Goal: Subscribe to service/newsletter

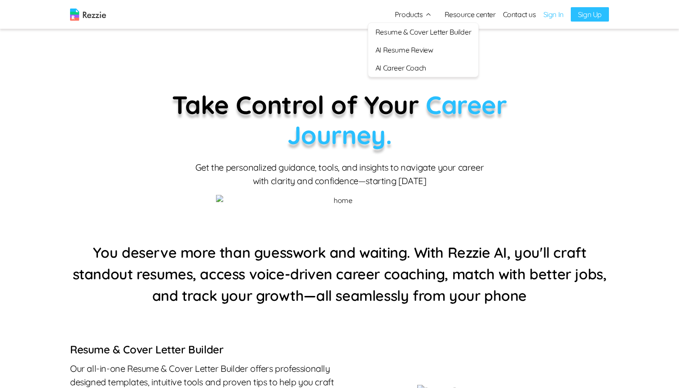
click at [403, 71] on link "AI Career Coach" at bounding box center [423, 68] width 110 height 18
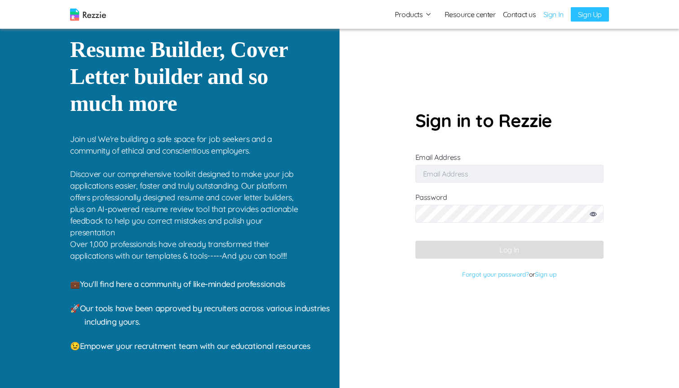
click at [472, 173] on input "Email Address" at bounding box center [510, 174] width 188 height 18
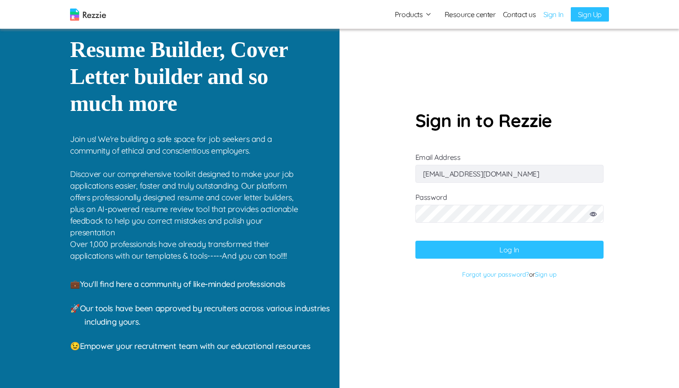
click at [463, 176] on input "simisophs+11@gmail.com" at bounding box center [510, 174] width 188 height 18
type input "simisophs+9@gmail.com"
click at [510, 254] on button "Log In" at bounding box center [510, 250] width 188 height 18
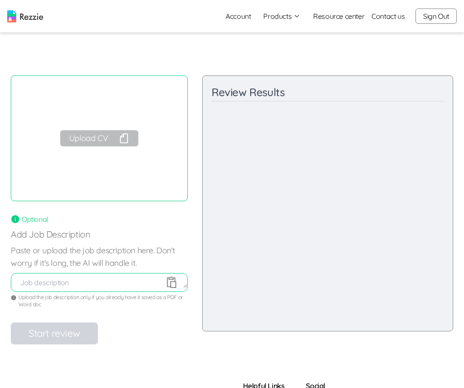
click at [26, 17] on img at bounding box center [25, 16] width 36 height 12
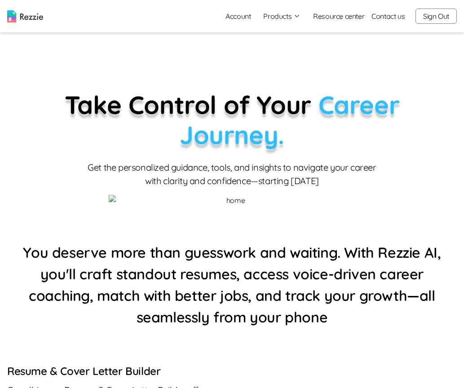
click at [272, 18] on button "Products" at bounding box center [281, 16] width 37 height 11
click at [273, 52] on link "AI Resume Review" at bounding box center [292, 52] width 110 height 18
click at [280, 16] on button "Products" at bounding box center [281, 16] width 37 height 11
click at [287, 66] on link "AI Career Coach" at bounding box center [292, 70] width 110 height 18
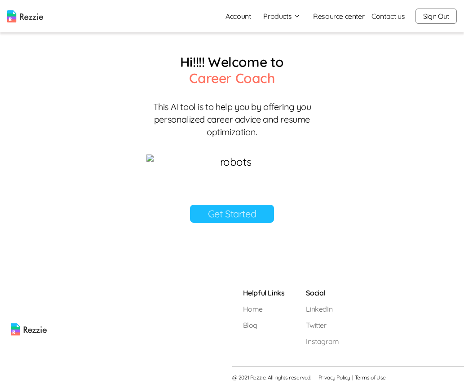
click at [282, 19] on button "Products" at bounding box center [281, 16] width 37 height 11
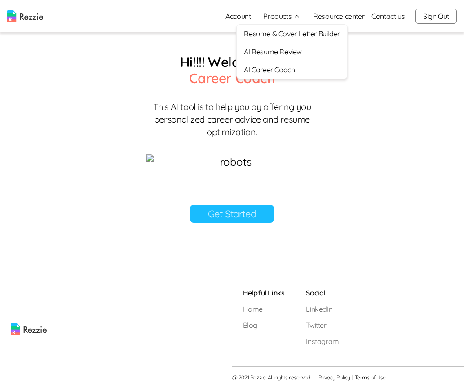
click at [282, 50] on link "AI Resume Review" at bounding box center [292, 52] width 110 height 18
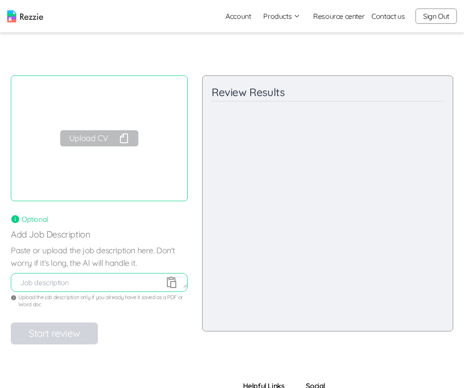
click at [98, 135] on button "Upload CV" at bounding box center [99, 138] width 78 height 16
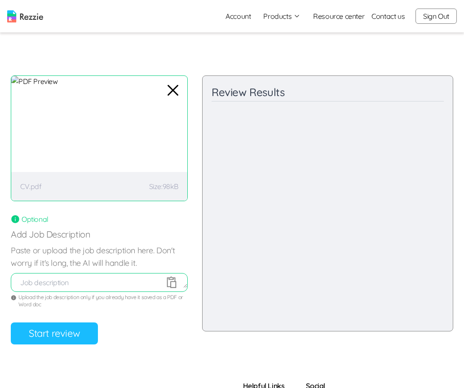
click at [67, 331] on button "Start review" at bounding box center [54, 334] width 87 height 22
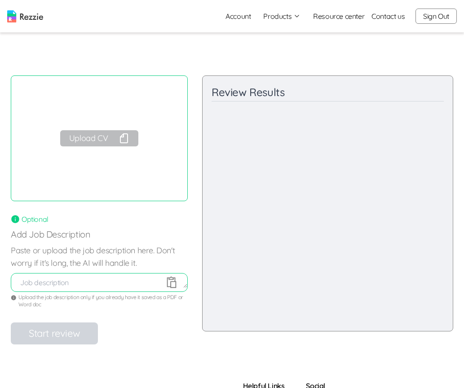
click at [440, 19] on button "Sign Out" at bounding box center [436, 16] width 41 height 15
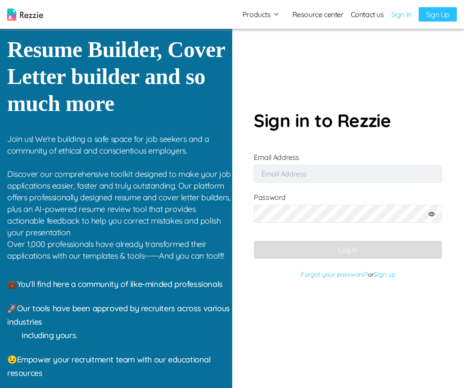
click at [310, 166] on input "Email Address" at bounding box center [348, 174] width 188 height 18
type input "simisophs+9@gmail.com"
click at [278, 180] on input "Email Address" at bounding box center [348, 174] width 188 height 18
type input "simisophs+9@gmail.com"
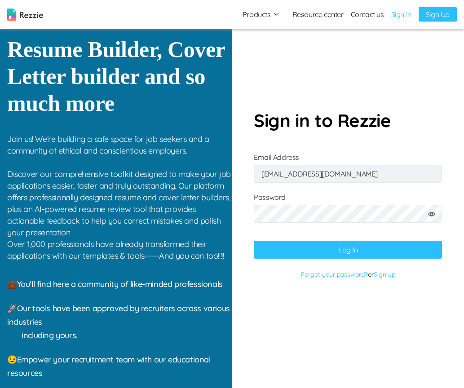
click at [345, 247] on button "Log In" at bounding box center [348, 250] width 188 height 18
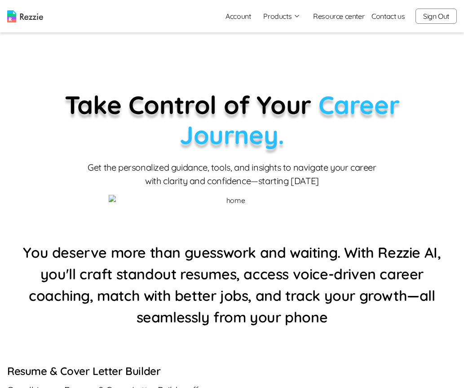
click at [270, 18] on button "Products" at bounding box center [281, 16] width 37 height 11
click at [264, 50] on link "AI Resume Review" at bounding box center [292, 52] width 110 height 18
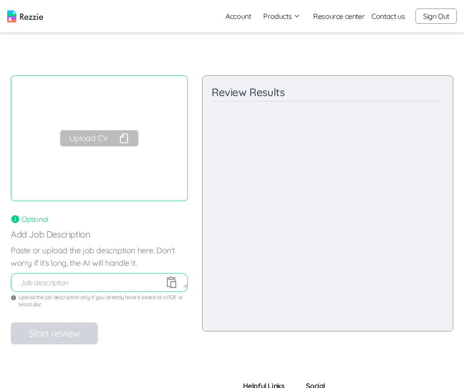
click at [282, 15] on button "Products" at bounding box center [281, 16] width 37 height 11
click at [32, 13] on img at bounding box center [25, 16] width 36 height 12
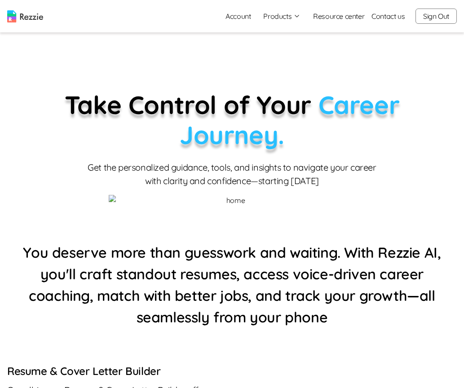
click at [287, 15] on button "Products" at bounding box center [281, 16] width 37 height 11
click at [284, 49] on link "AI Resume Review" at bounding box center [292, 52] width 110 height 18
click at [282, 18] on button "Products" at bounding box center [281, 16] width 37 height 11
click at [272, 52] on link "AI Resume Review" at bounding box center [292, 52] width 110 height 18
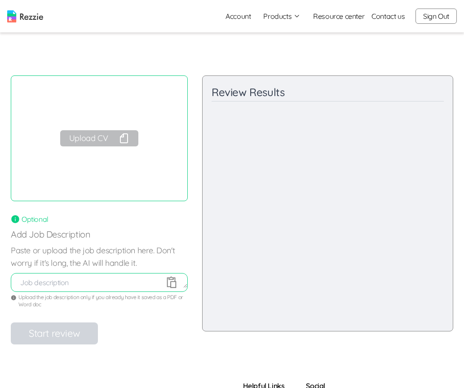
click at [35, 16] on img at bounding box center [25, 16] width 36 height 12
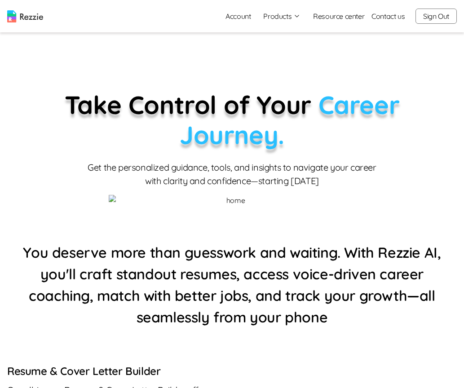
click at [275, 19] on button "Products" at bounding box center [281, 16] width 37 height 11
click at [279, 15] on button "Products" at bounding box center [281, 16] width 37 height 11
click at [274, 72] on link "AI Career Coach" at bounding box center [292, 70] width 110 height 18
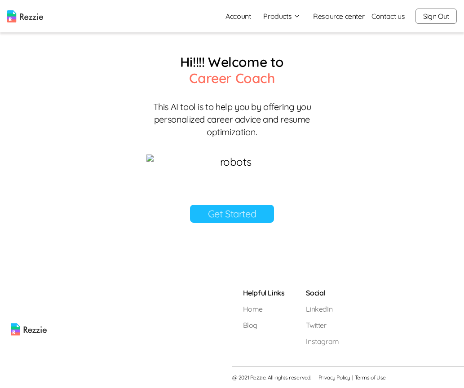
click at [283, 18] on button "Products" at bounding box center [281, 16] width 37 height 11
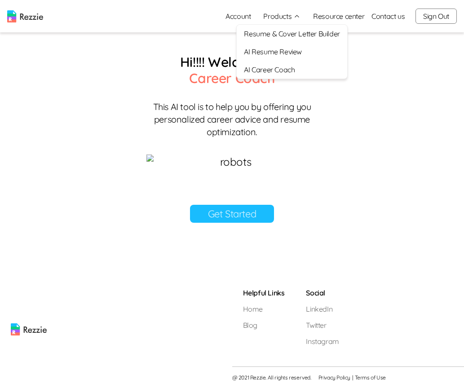
click at [284, 53] on link "AI Resume Review" at bounding box center [292, 52] width 110 height 18
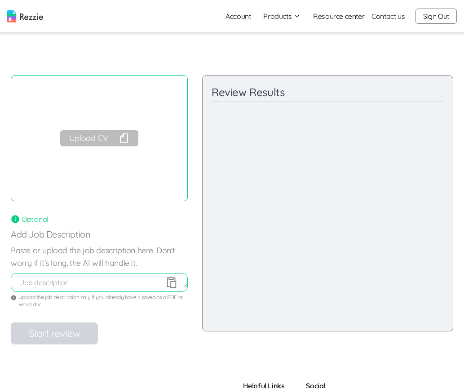
click at [33, 18] on img at bounding box center [25, 16] width 36 height 12
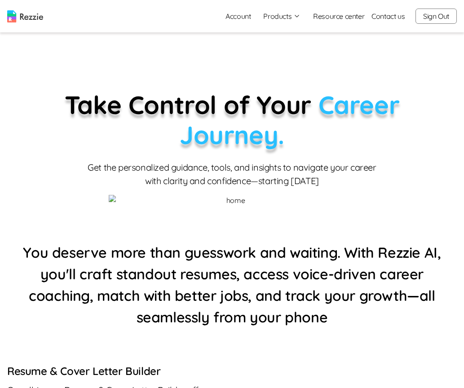
click at [282, 17] on button "Products" at bounding box center [281, 16] width 37 height 11
click at [278, 55] on link "AI Resume Review" at bounding box center [292, 52] width 110 height 18
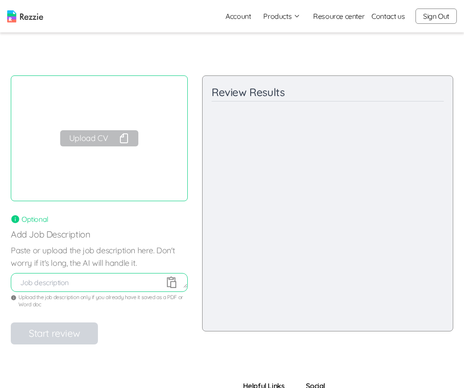
click at [30, 21] on img at bounding box center [25, 16] width 36 height 12
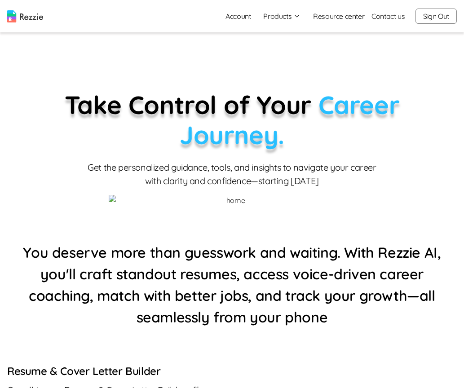
click at [293, 17] on icon "button" at bounding box center [296, 16] width 7 height 7
click at [278, 49] on link "AI Resume Review" at bounding box center [292, 52] width 110 height 18
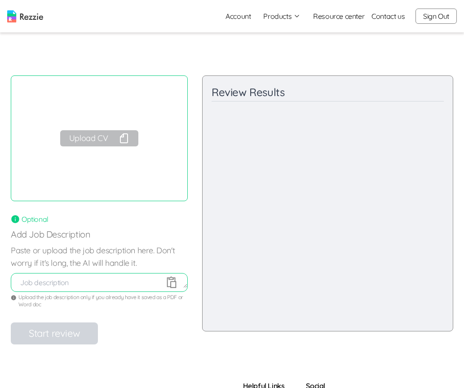
click at [101, 146] on button "Upload CV" at bounding box center [99, 138] width 78 height 16
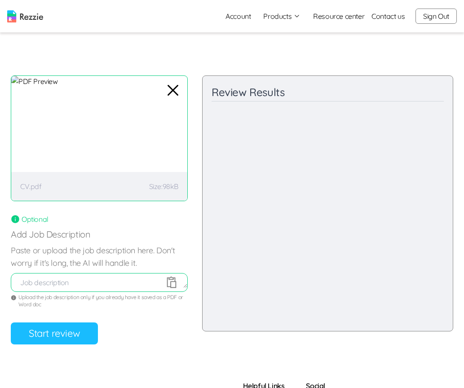
click at [70, 332] on button "Start review" at bounding box center [54, 334] width 87 height 22
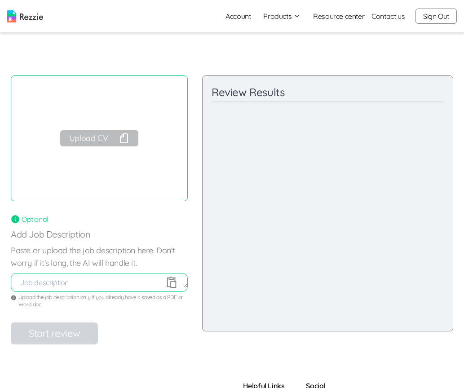
click at [99, 138] on button "Upload CV" at bounding box center [99, 138] width 78 height 16
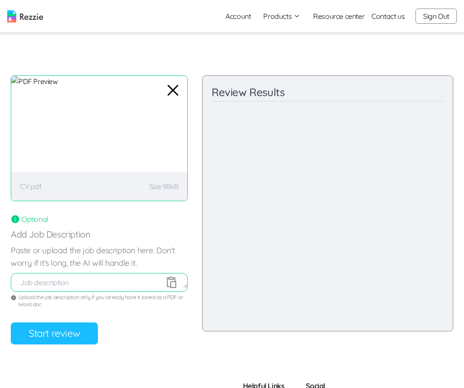
click at [27, 341] on button "Start review" at bounding box center [54, 334] width 87 height 22
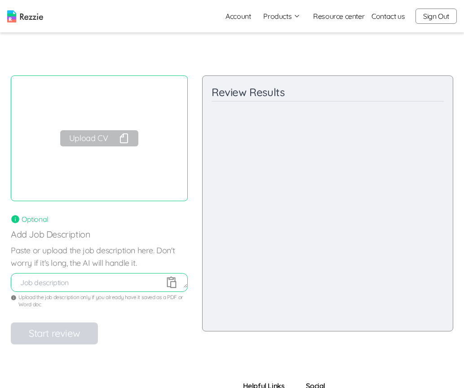
click at [283, 18] on button "Products" at bounding box center [281, 16] width 37 height 11
click at [290, 66] on link "AI Career Coach" at bounding box center [292, 70] width 110 height 18
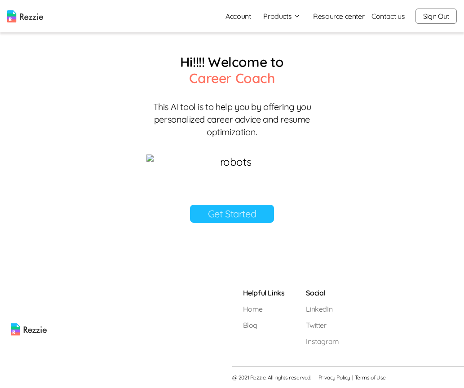
click at [217, 223] on link "Get Started" at bounding box center [232, 214] width 84 height 18
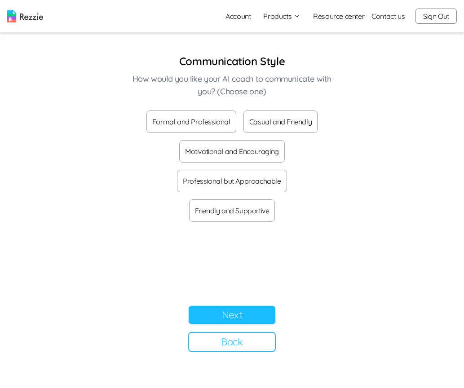
click at [210, 121] on button "Formal and Professional" at bounding box center [191, 122] width 90 height 22
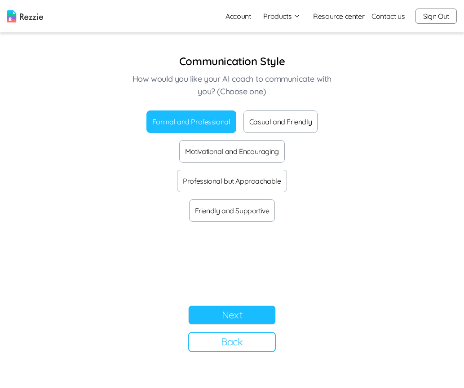
click at [232, 313] on button "Next" at bounding box center [232, 315] width 88 height 19
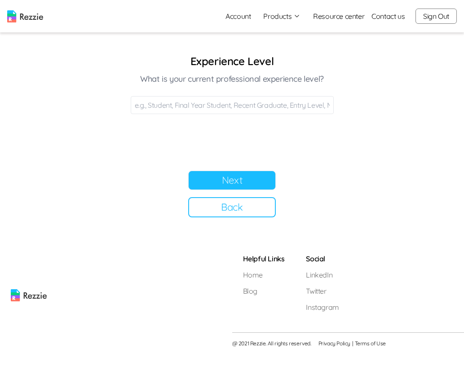
click at [216, 108] on input at bounding box center [232, 105] width 203 height 18
type input "Final"
click at [268, 174] on button "Next" at bounding box center [232, 180] width 88 height 19
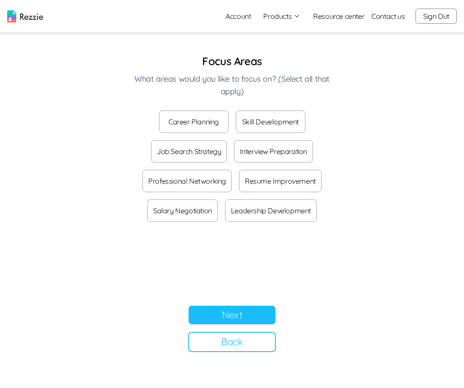
click at [212, 125] on button "Career Planning" at bounding box center [194, 122] width 70 height 22
click at [232, 314] on button "Next" at bounding box center [232, 315] width 88 height 19
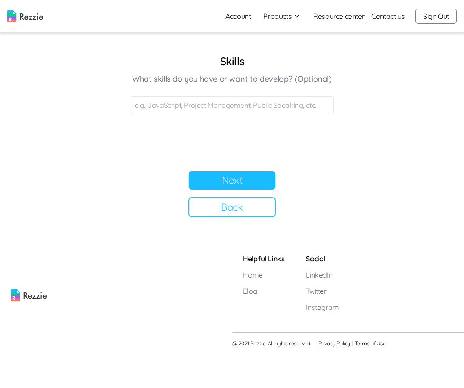
click at [201, 106] on input at bounding box center [232, 105] width 203 height 18
type input "JavaScript"
click at [261, 176] on button "Next" at bounding box center [232, 180] width 88 height 19
click at [207, 108] on input at bounding box center [232, 105] width 203 height 18
type input "Product manager"
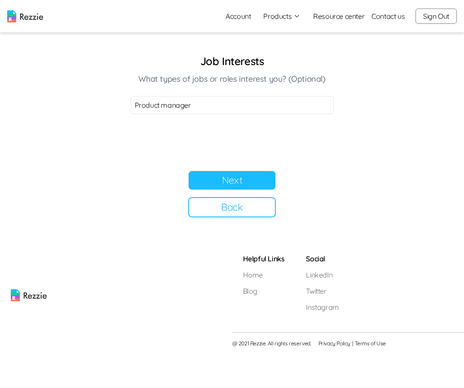
click at [257, 177] on button "Next" at bounding box center [232, 180] width 88 height 19
click at [218, 99] on input at bounding box center [232, 105] width 203 height 18
type input "Get promoted"
click at [247, 179] on button "Next" at bounding box center [232, 180] width 88 height 19
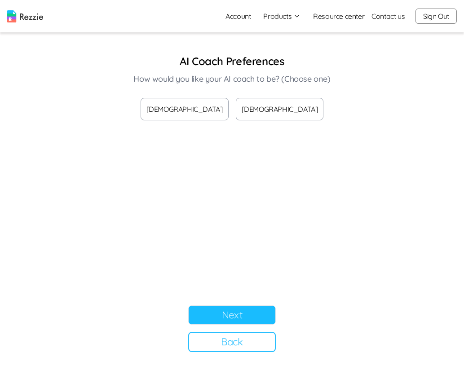
click at [196, 118] on button "Male" at bounding box center [185, 109] width 88 height 22
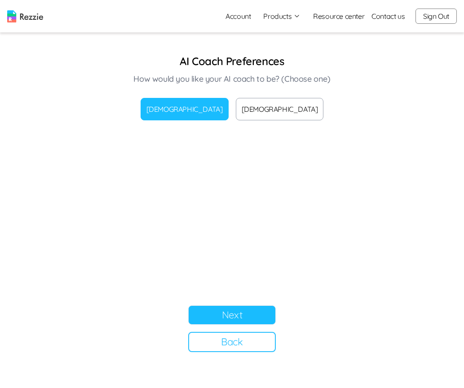
click at [261, 117] on button "Female" at bounding box center [280, 109] width 88 height 22
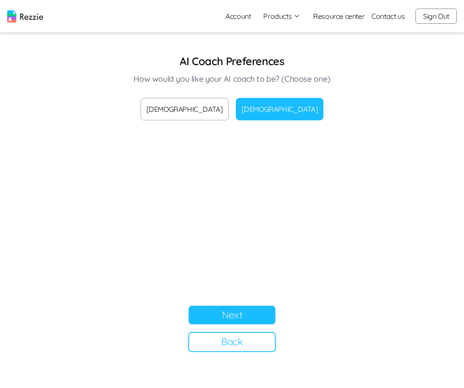
click at [244, 315] on button "Next" at bounding box center [232, 315] width 88 height 19
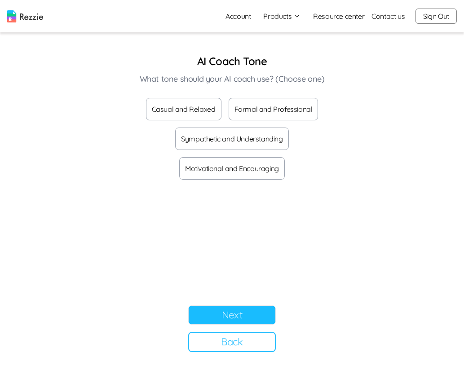
click at [204, 173] on button "Motivational and Encouraging" at bounding box center [232, 168] width 106 height 22
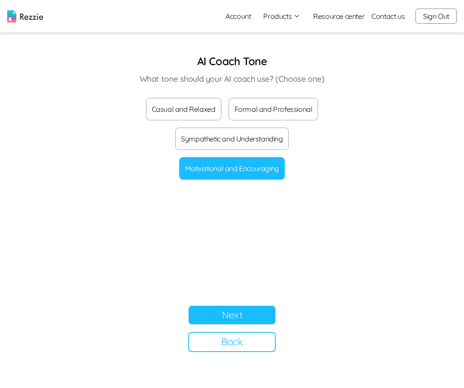
click at [240, 310] on button "Next" at bounding box center [232, 315] width 88 height 19
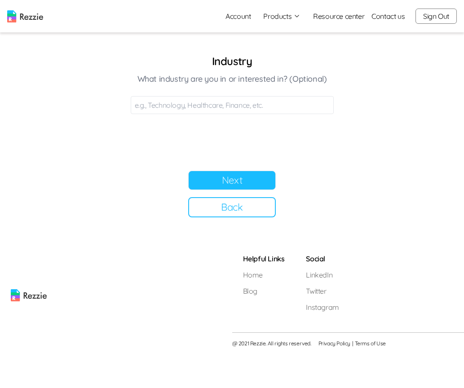
click at [204, 93] on div "Industry What industry are you in or interested in? (Optional)" at bounding box center [232, 84] width 203 height 60
click at [204, 103] on input at bounding box center [232, 105] width 203 height 18
type input "Tech"
click at [245, 183] on button "Next" at bounding box center [232, 180] width 88 height 19
click at [431, 20] on button "Sign Out" at bounding box center [436, 16] width 41 height 15
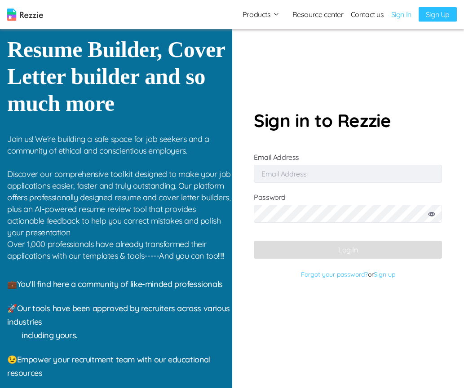
click at [321, 177] on input "Email Address" at bounding box center [348, 174] width 188 height 18
click at [377, 275] on link "Sign up" at bounding box center [385, 274] width 22 height 8
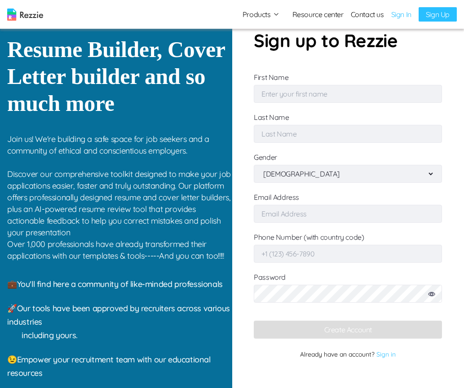
click at [315, 96] on input "First Name" at bounding box center [348, 94] width 188 height 18
type input "Simi"
click at [317, 134] on input "Last Name" at bounding box center [348, 134] width 188 height 18
type input "Sophs"
click at [321, 177] on select "Male Female" at bounding box center [347, 173] width 173 height 17
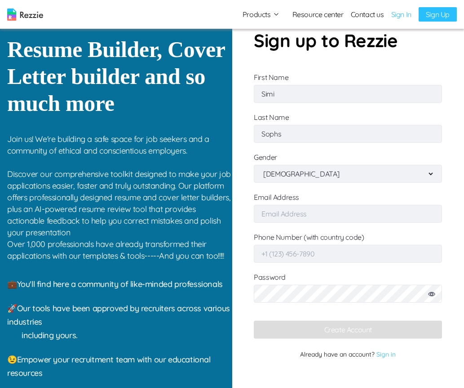
select select "female"
click at [261, 165] on select "Male Female" at bounding box center [347, 173] width 173 height 17
click at [310, 215] on input "Email Address" at bounding box center [348, 214] width 188 height 18
type input "simisophs+9@gmail.com"
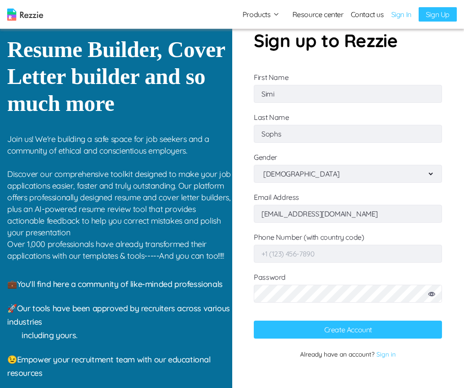
click at [268, 250] on input "Phone Number (with country code)" at bounding box center [348, 254] width 188 height 18
click at [288, 257] on input "+2348011223344" at bounding box center [348, 254] width 188 height 18
drag, startPoint x: 324, startPoint y: 256, endPoint x: 286, endPoint y: 256, distance: 37.7
click at [286, 256] on input "+2348011223344" at bounding box center [348, 254] width 188 height 18
type input "+2348012345678"
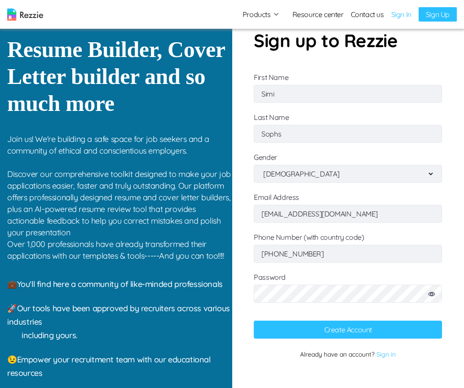
click at [358, 333] on button "Create Account" at bounding box center [348, 330] width 188 height 18
click at [300, 216] on input "simisophs+9@gmail.com" at bounding box center [348, 214] width 188 height 18
click at [309, 336] on button "Create Account" at bounding box center [348, 330] width 188 height 18
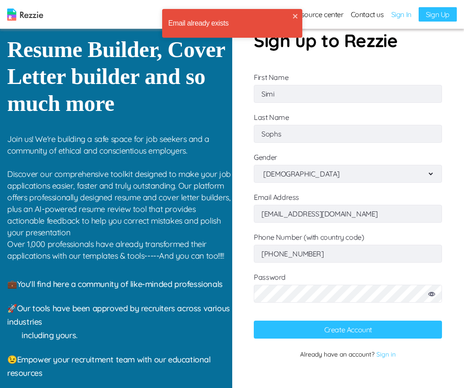
click at [302, 217] on input "simisophs+10@gmail.com" at bounding box center [348, 214] width 188 height 18
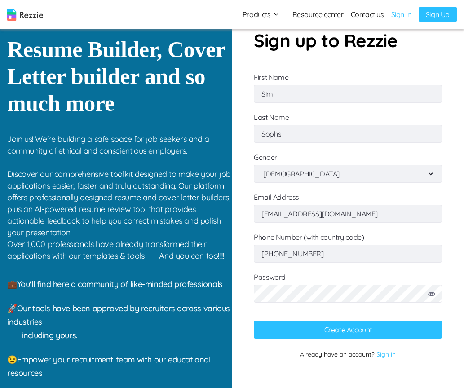
click at [347, 334] on button "Create Account" at bounding box center [348, 330] width 188 height 18
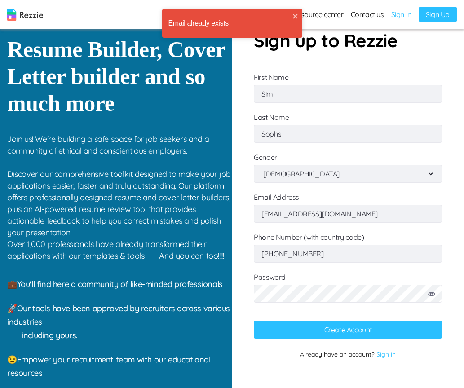
click at [301, 214] on input "simisophs+11@gmail.com" at bounding box center [348, 214] width 188 height 18
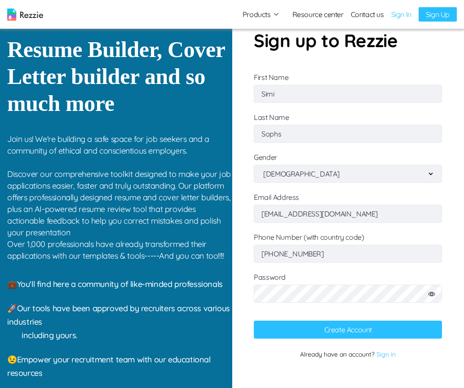
type input "simisophs+15@gmail.com"
click at [369, 331] on button "Create Account" at bounding box center [348, 330] width 188 height 18
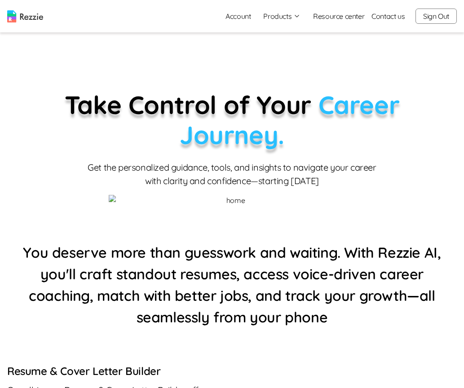
click at [281, 18] on button "Products" at bounding box center [281, 16] width 37 height 11
click at [280, 49] on link "AI Resume Review" at bounding box center [292, 52] width 110 height 18
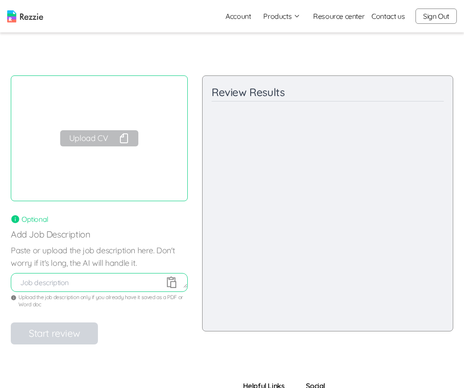
click at [105, 141] on button "Upload CV" at bounding box center [99, 138] width 78 height 16
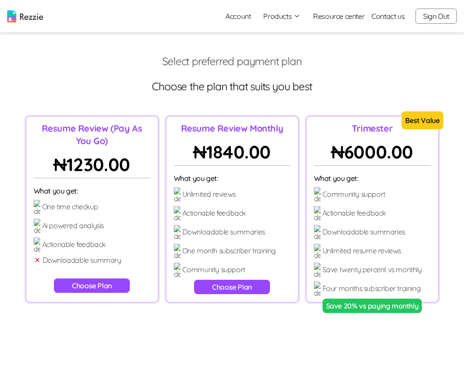
click at [244, 284] on button "Choose Plan" at bounding box center [232, 287] width 76 height 14
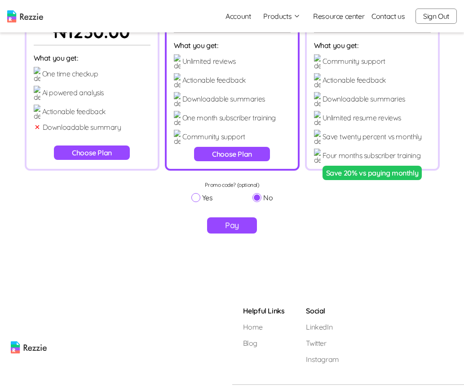
scroll to position [151, 0]
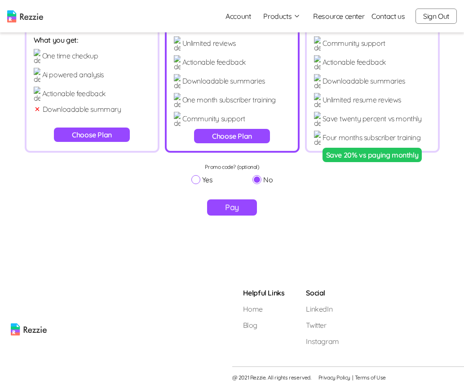
click at [231, 204] on button "Pay" at bounding box center [232, 207] width 50 height 16
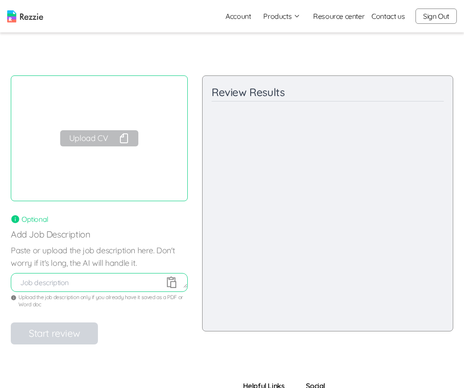
click at [276, 20] on button "Products" at bounding box center [281, 16] width 37 height 11
click at [284, 68] on link "AI Career Coach" at bounding box center [292, 70] width 110 height 18
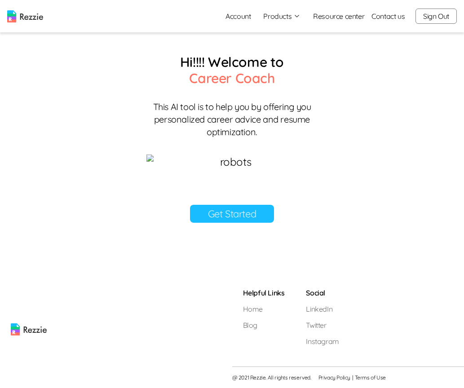
click at [206, 223] on link "Get Started" at bounding box center [232, 214] width 84 height 18
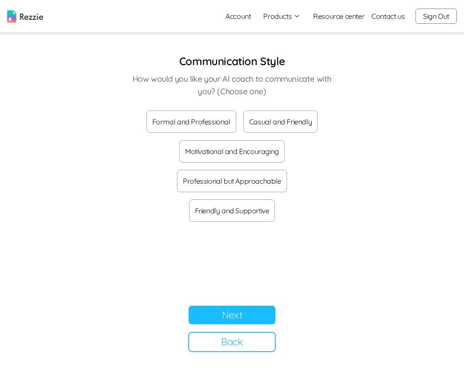
click at [204, 117] on button "Formal and Professional" at bounding box center [191, 122] width 90 height 22
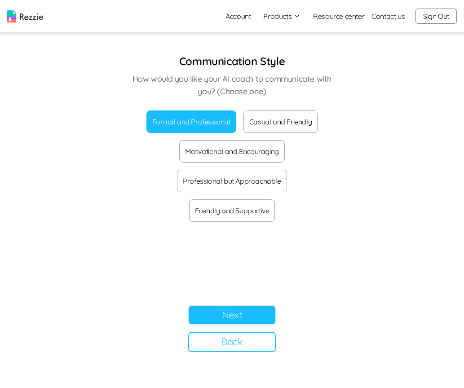
click at [221, 310] on button "Next" at bounding box center [232, 315] width 88 height 19
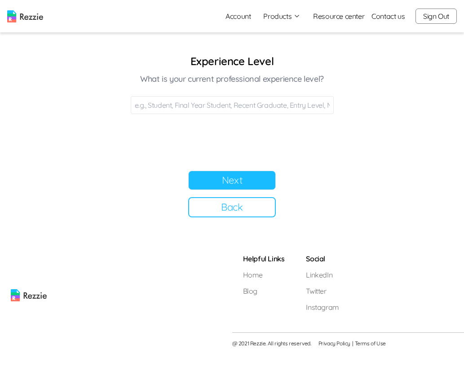
click at [191, 104] on input at bounding box center [232, 105] width 203 height 18
type input "Final year"
click at [232, 191] on div "Next Back" at bounding box center [232, 194] width 203 height 47
click at [228, 182] on button "Next" at bounding box center [232, 180] width 88 height 19
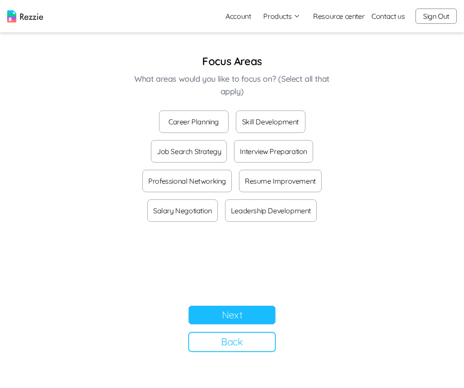
click at [199, 124] on button "Career Planning" at bounding box center [194, 122] width 70 height 22
click at [202, 306] on button "Next" at bounding box center [232, 315] width 88 height 19
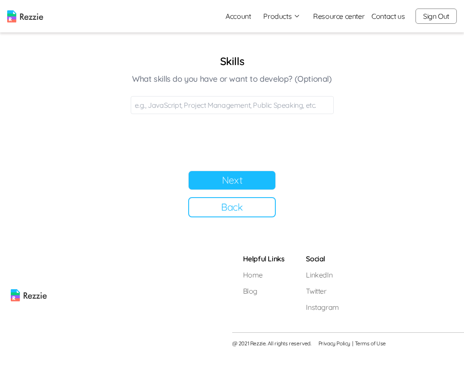
click at [206, 98] on input at bounding box center [232, 105] width 203 height 18
type input "Javascript"
click at [266, 172] on button "Next" at bounding box center [232, 180] width 88 height 19
click at [203, 117] on section "Job Interests What types of jobs or roles interest you? (Optional) Next Back" at bounding box center [232, 136] width 225 height 164
click at [203, 105] on input at bounding box center [232, 105] width 203 height 18
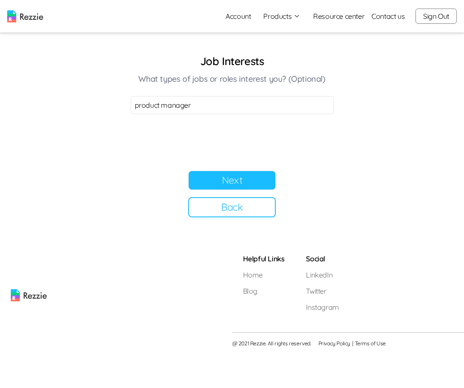
type input "product manager"
click at [242, 182] on button "Next" at bounding box center [232, 180] width 88 height 19
click at [193, 104] on input at bounding box center [232, 105] width 203 height 18
type input "promotion"
click at [249, 184] on button "Next" at bounding box center [232, 180] width 88 height 19
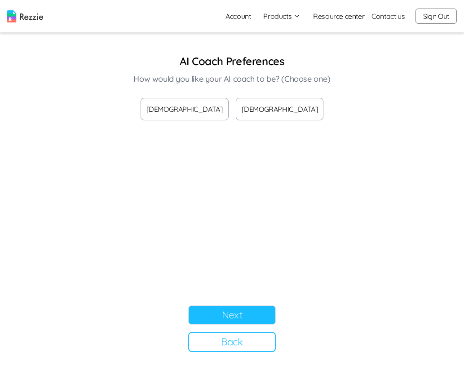
click at [206, 115] on button "Male" at bounding box center [185, 109] width 88 height 22
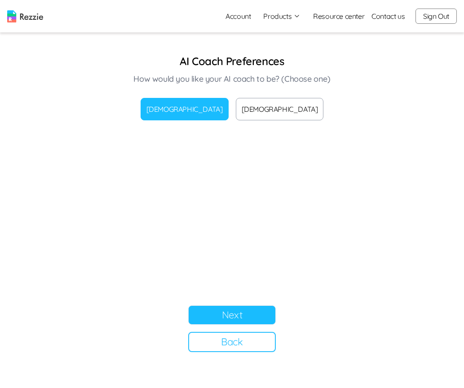
click at [270, 104] on button "Female" at bounding box center [280, 109] width 88 height 22
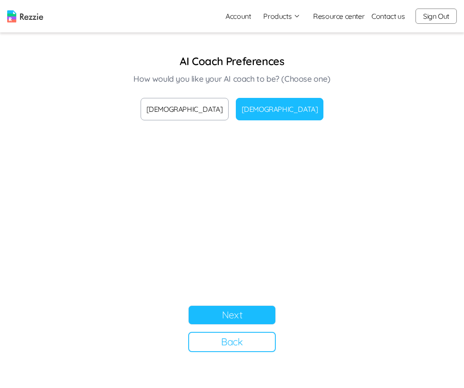
click at [239, 321] on button "Next" at bounding box center [232, 315] width 88 height 19
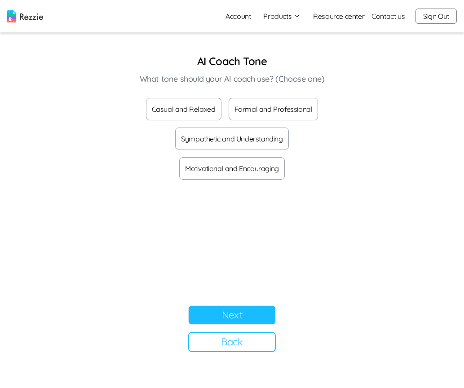
click at [189, 104] on button "Casual and Relaxed" at bounding box center [183, 109] width 75 height 22
click at [222, 323] on button "Next" at bounding box center [232, 315] width 88 height 19
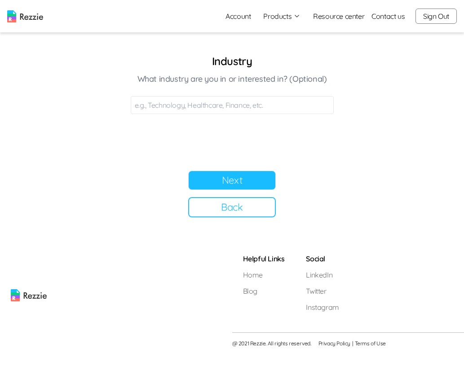
click at [252, 102] on input at bounding box center [232, 105] width 203 height 18
type input "Tech"
click at [236, 178] on button "Next" at bounding box center [232, 180] width 88 height 19
